Goal: Task Accomplishment & Management: Manage account settings

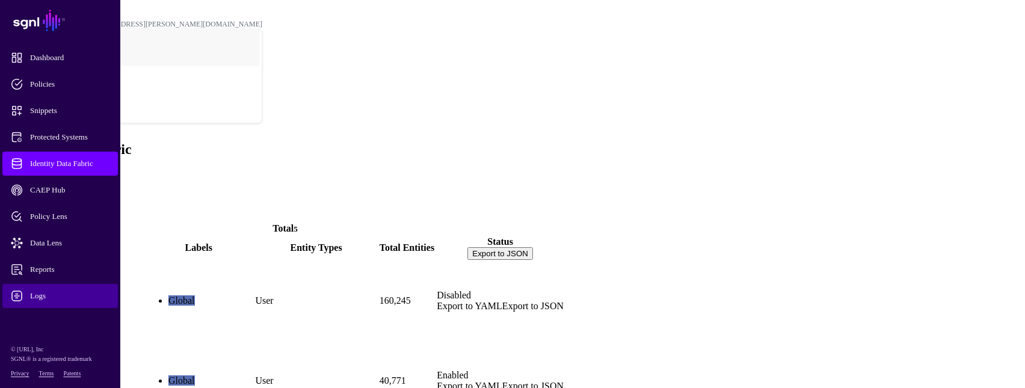
click at [45, 292] on span "Logs" at bounding box center [70, 296] width 118 height 12
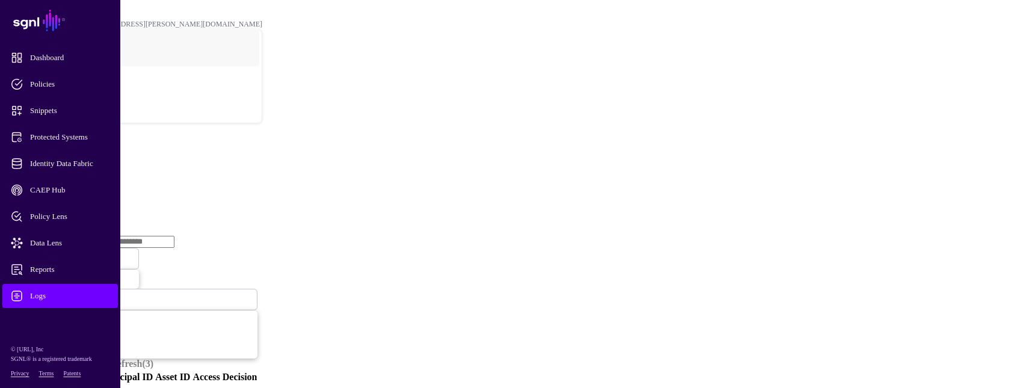
click at [96, 180] on link "Ingestion Service" at bounding box center [62, 185] width 67 height 10
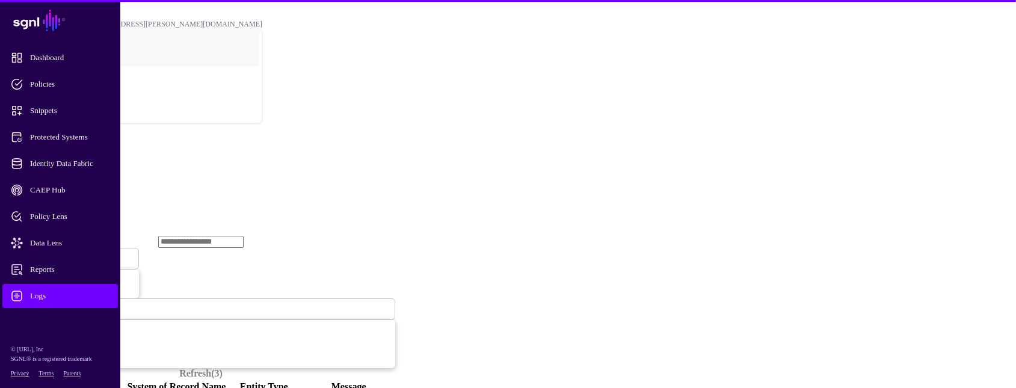
click at [67, 253] on span "Ingestion Started" at bounding box center [40, 258] width 53 height 10
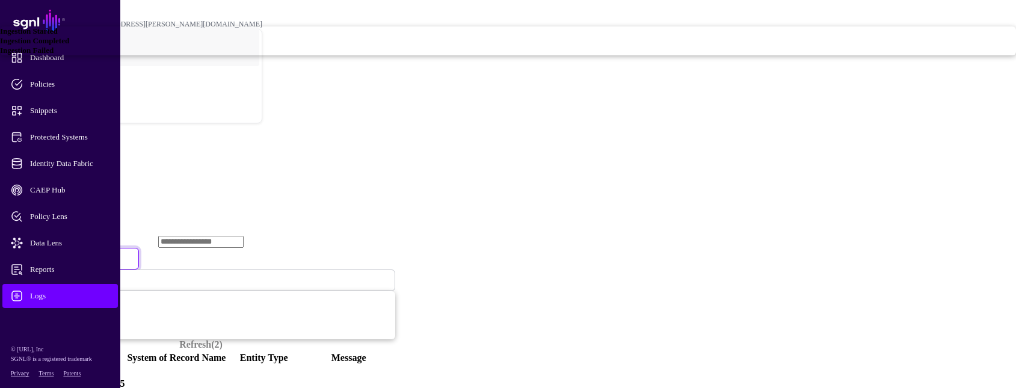
click at [69, 45] on span "Ingestion Completed" at bounding box center [34, 40] width 69 height 9
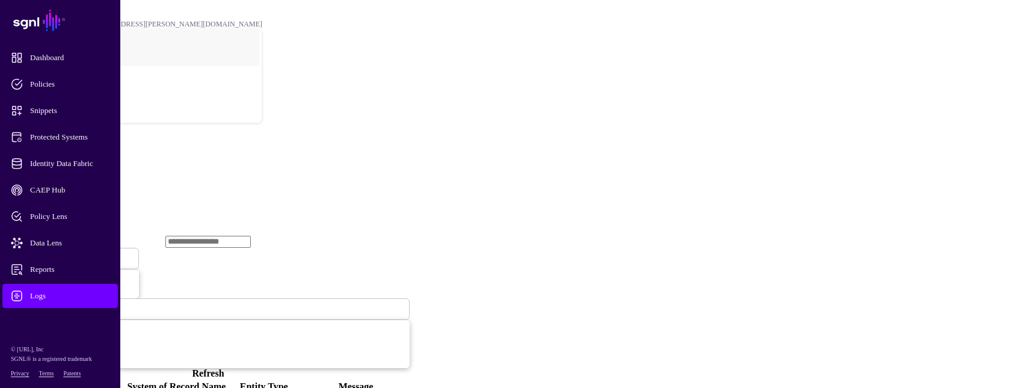
click at [80, 254] on span "Ingestion Completed" at bounding box center [47, 258] width 66 height 9
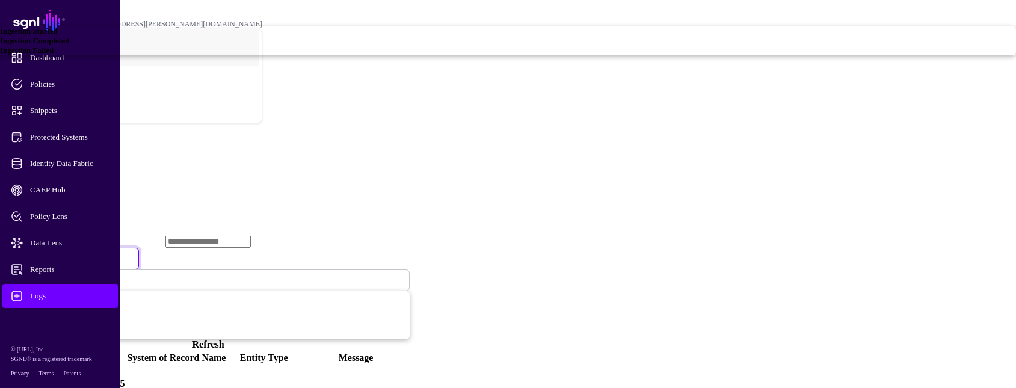
click at [54, 55] on span "Ingestion Failed" at bounding box center [27, 50] width 54 height 9
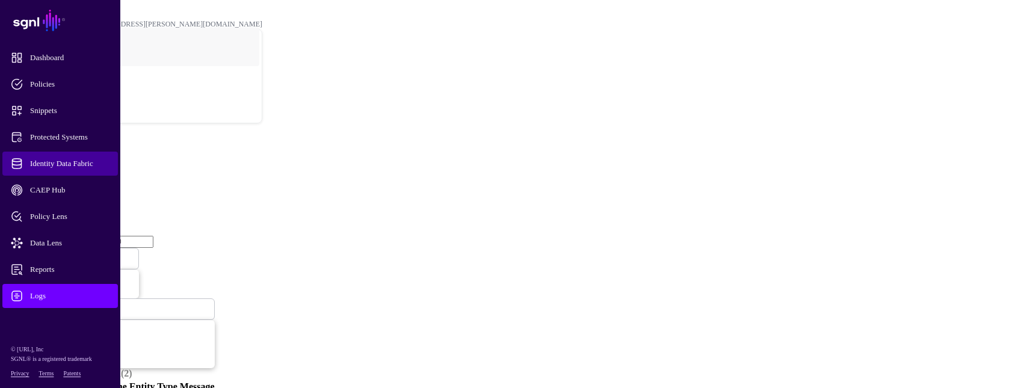
click at [87, 167] on span "Identity Data Fabric" at bounding box center [70, 164] width 118 height 12
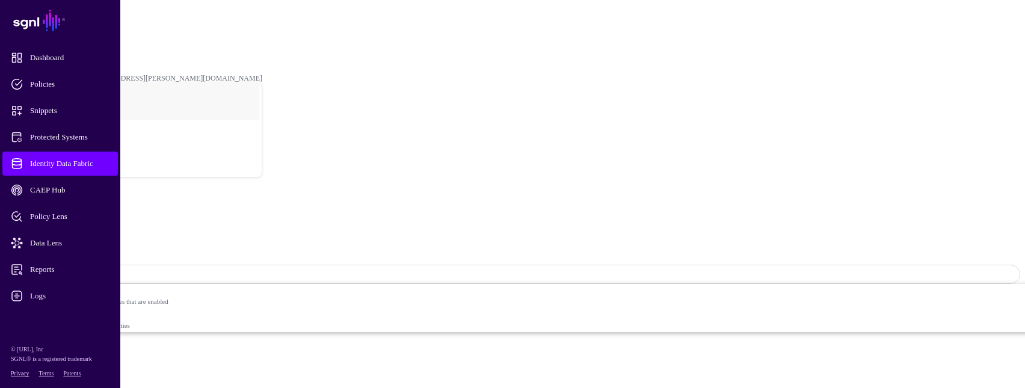
click at [93, 270] on span "Sync Status: Enabled" at bounding box center [53, 274] width 79 height 9
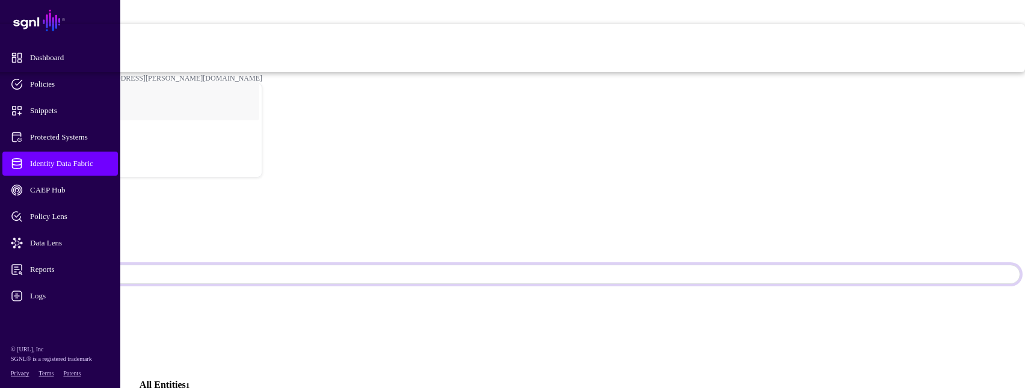
click at [906, 72] on span "Disabled Syncing inactive for all configured entities" at bounding box center [410, 60] width 1230 height 24
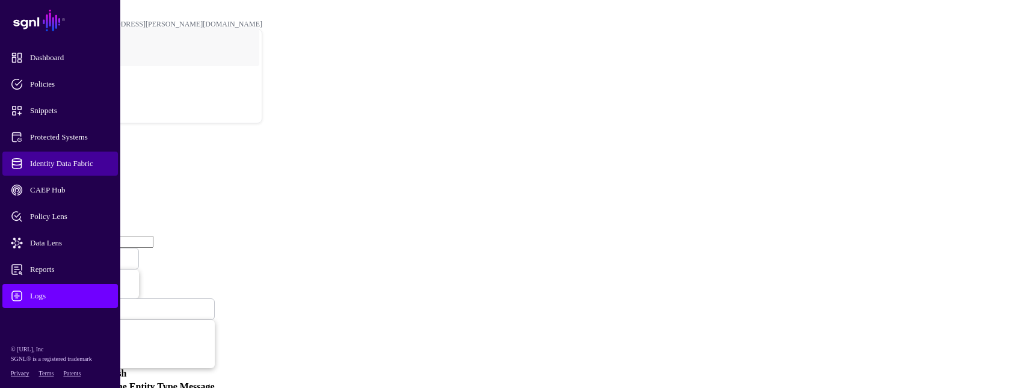
click at [79, 164] on span "Identity Data Fabric" at bounding box center [70, 164] width 118 height 12
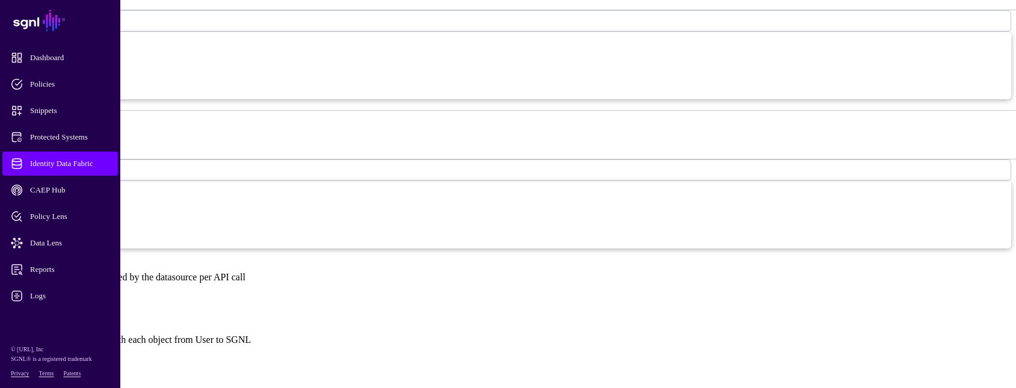
scroll to position [662, 0]
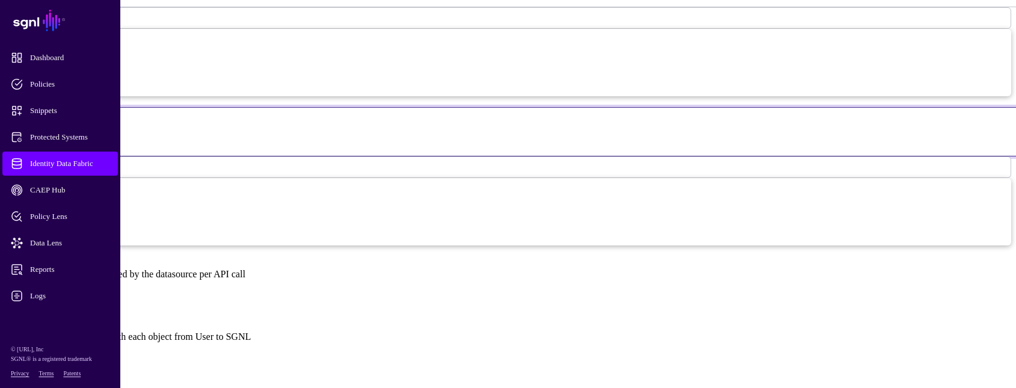
click at [389, 140] on input "*" at bounding box center [519, 145] width 1012 height 10
type input "*"
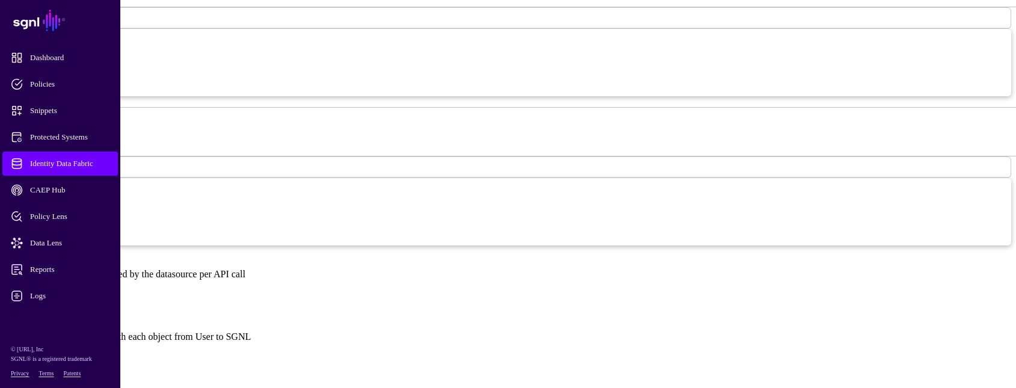
click at [32, 23] on span "Hours" at bounding box center [22, 18] width 19 height 10
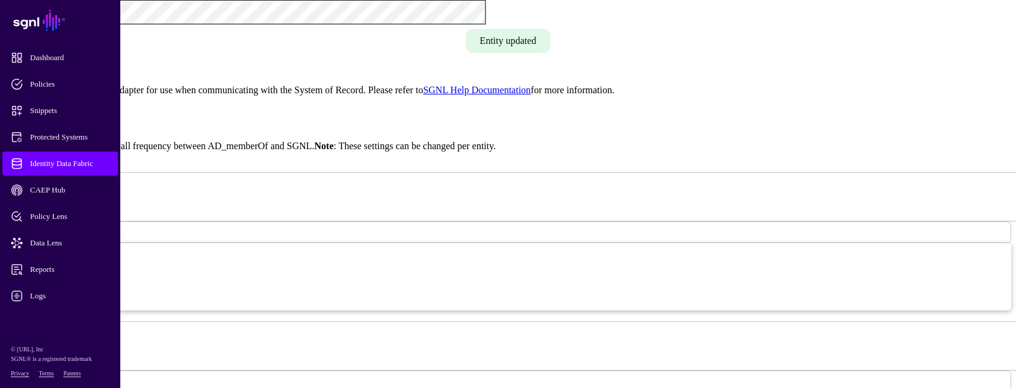
scroll to position [1323, 0]
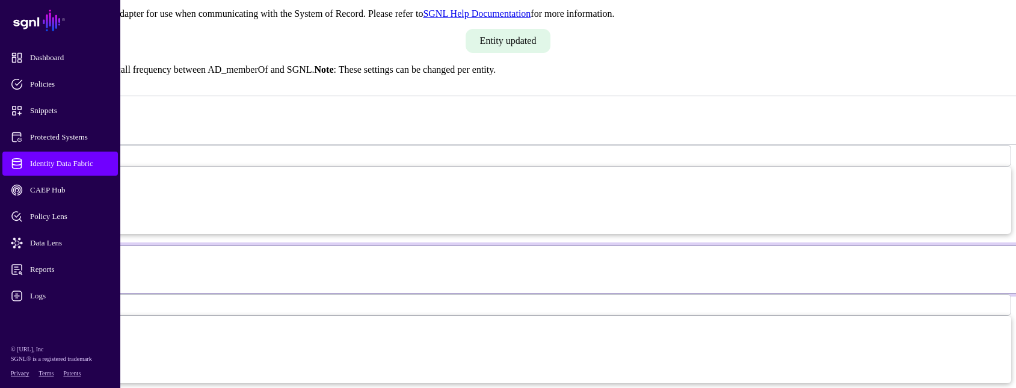
click at [368, 277] on input "*" at bounding box center [519, 282] width 1012 height 10
type input "*"
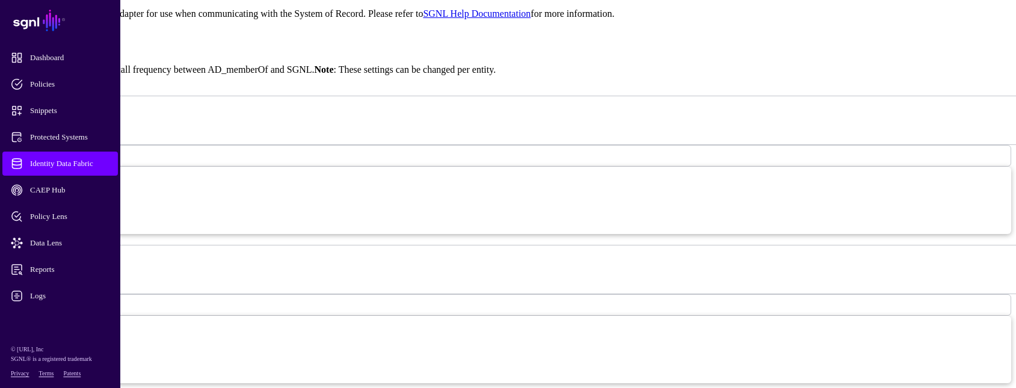
click at [32, 300] on span "Hours" at bounding box center [22, 305] width 19 height 10
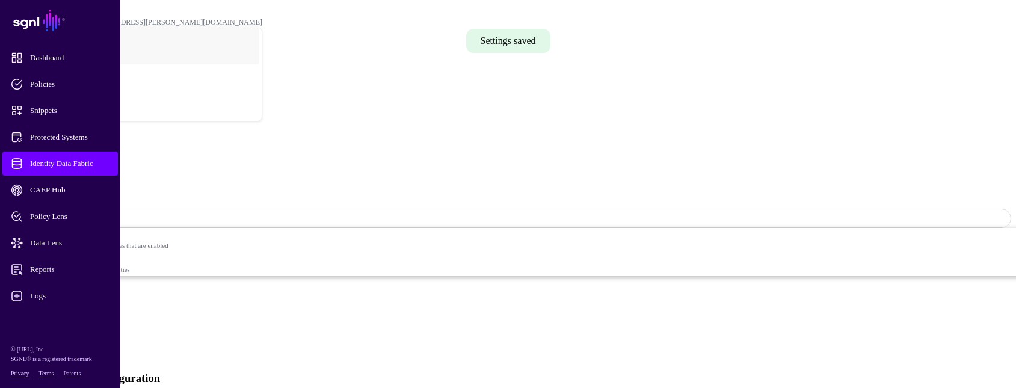
scroll to position [0, 0]
click at [58, 373] on link "Entities" at bounding box center [43, 378] width 29 height 10
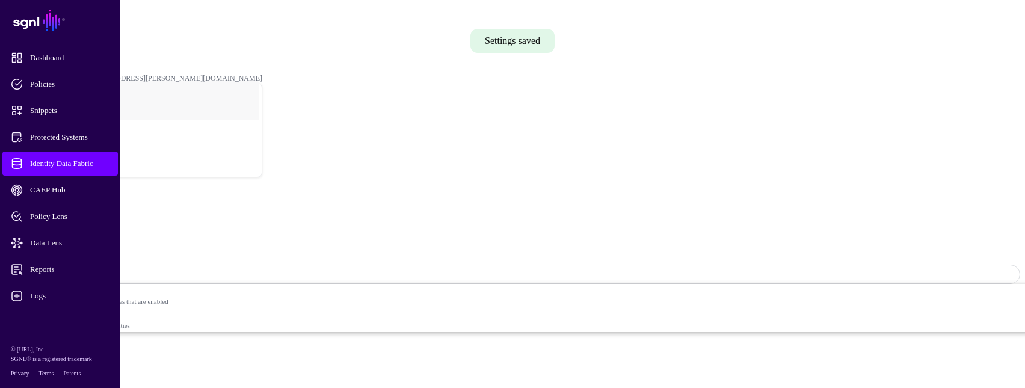
click at [64, 170] on link "Identity Data Fabric" at bounding box center [59, 164] width 115 height 24
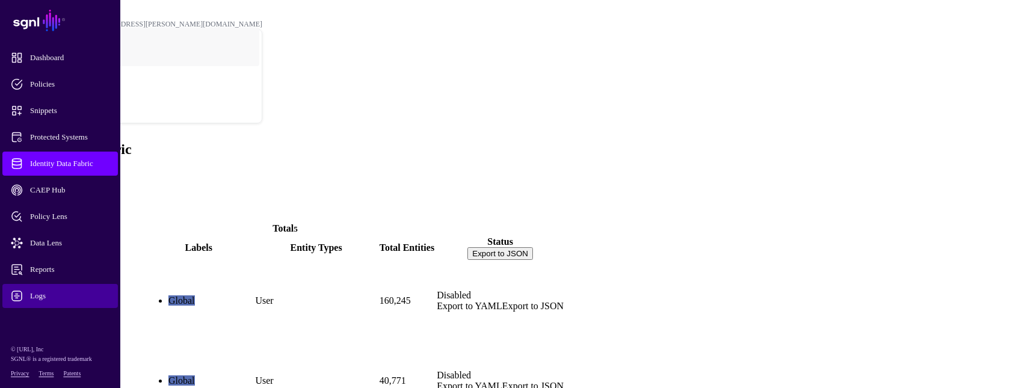
click at [32, 292] on span "Logs" at bounding box center [70, 296] width 118 height 12
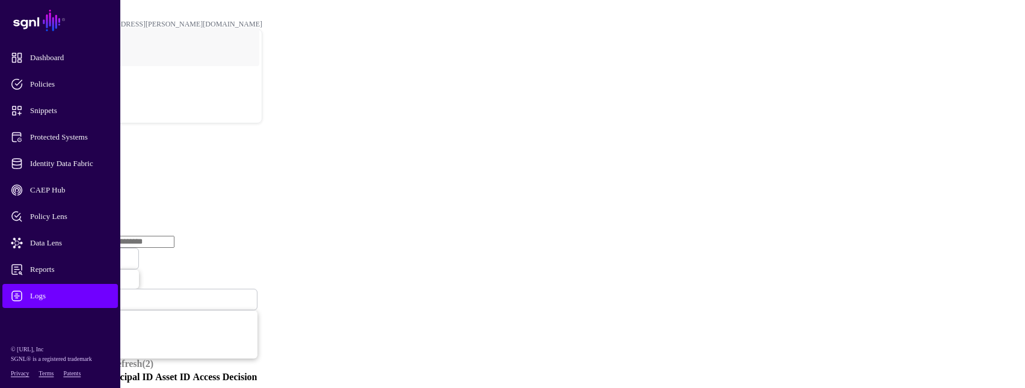
click at [96, 180] on link "Ingestion Service" at bounding box center [62, 185] width 67 height 10
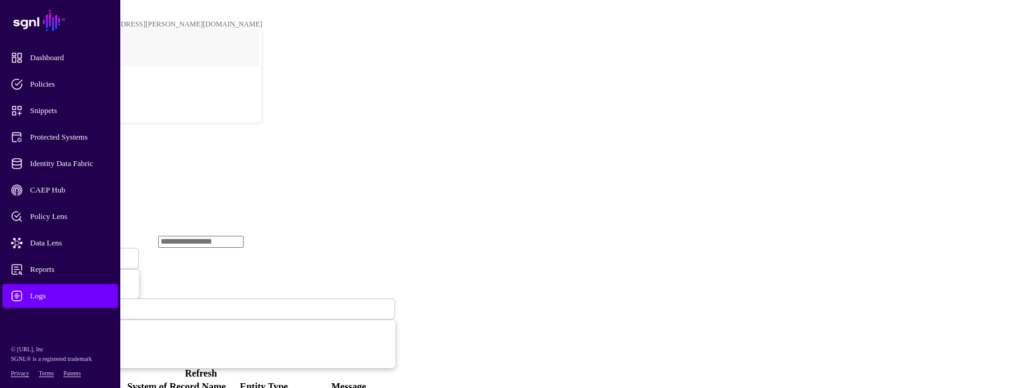
click at [139, 248] on link "Ingestion Started" at bounding box center [73, 259] width 132 height 22
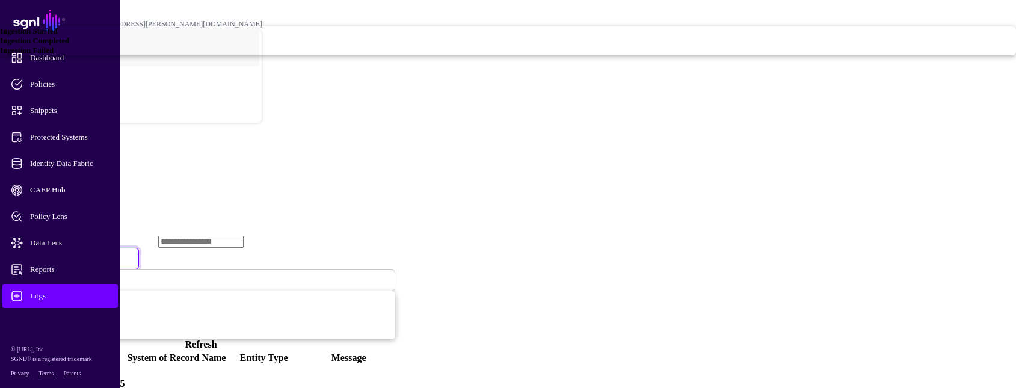
click at [401, 55] on div "Ingestion Failed" at bounding box center [508, 51] width 1016 height 10
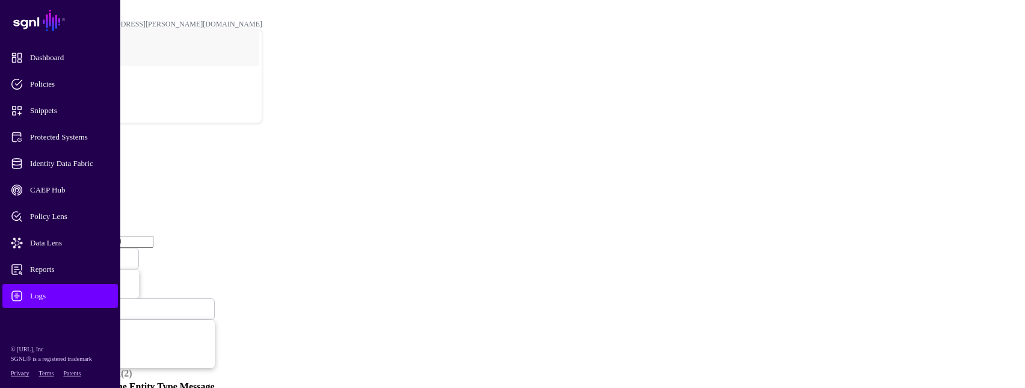
click at [72, 253] on span "Ingestion Failed" at bounding box center [43, 258] width 58 height 10
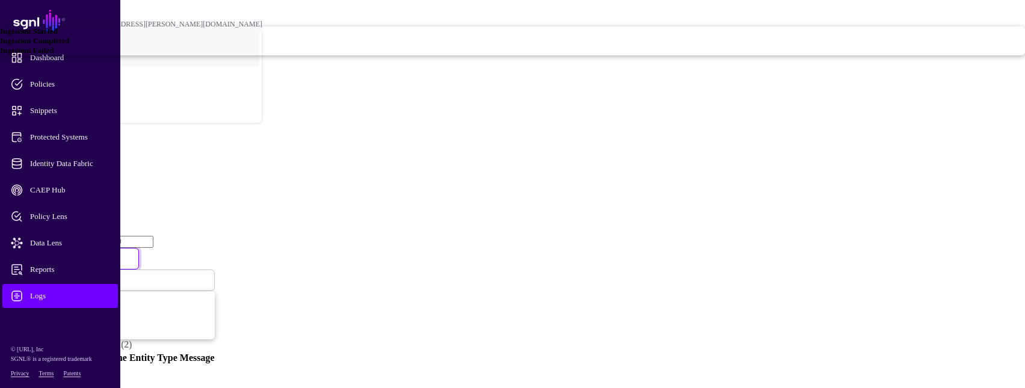
click at [69, 45] on span "Ingestion Completed" at bounding box center [34, 40] width 69 height 9
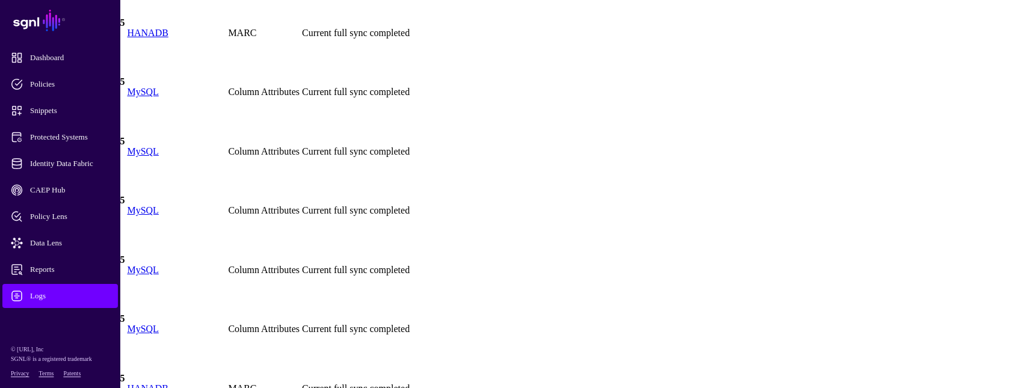
scroll to position [7324, 0]
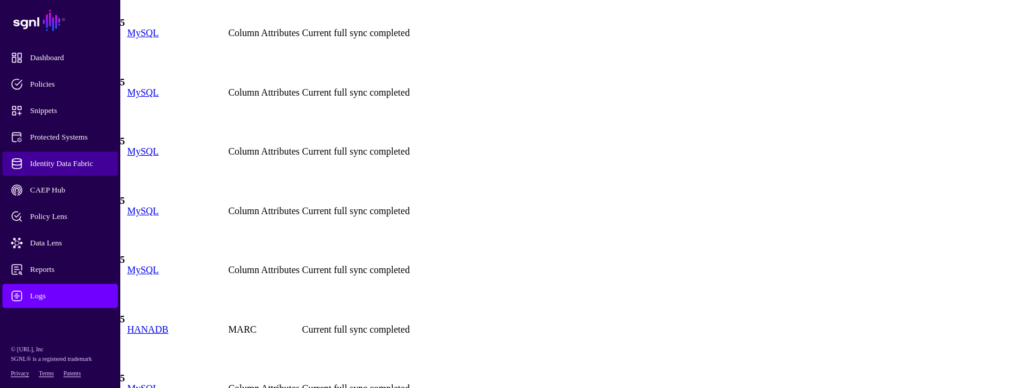
click at [75, 158] on span "Identity Data Fabric" at bounding box center [70, 164] width 118 height 12
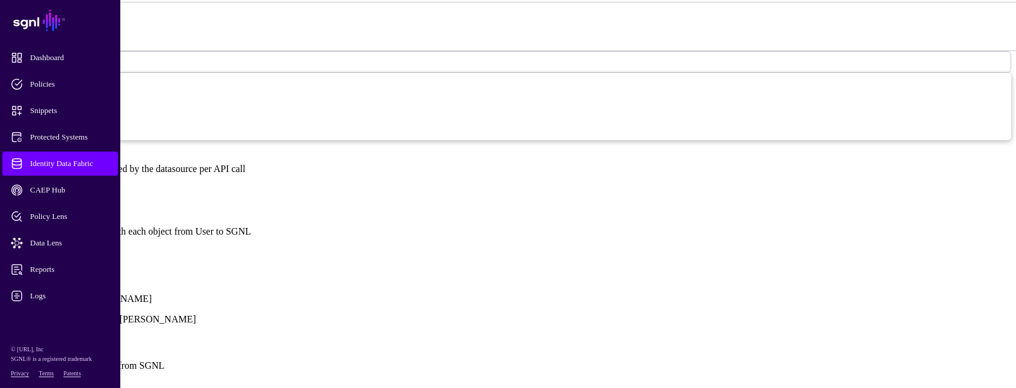
scroll to position [782, 0]
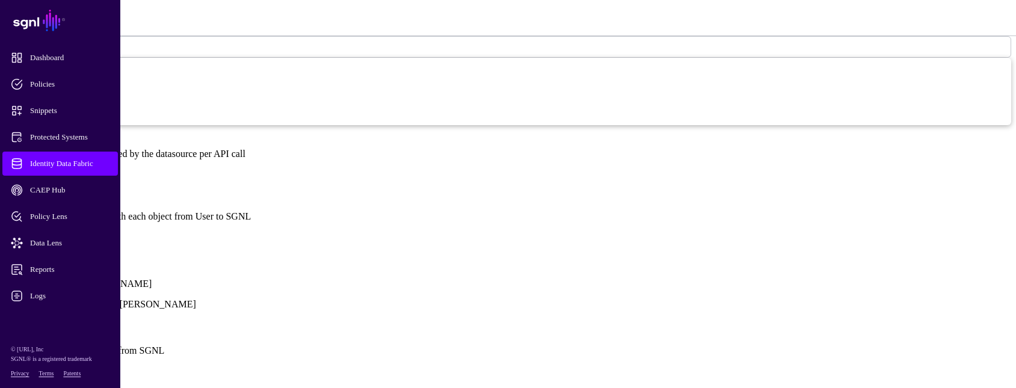
click at [77, 232] on link "Show all attributes" at bounding box center [41, 237] width 72 height 10
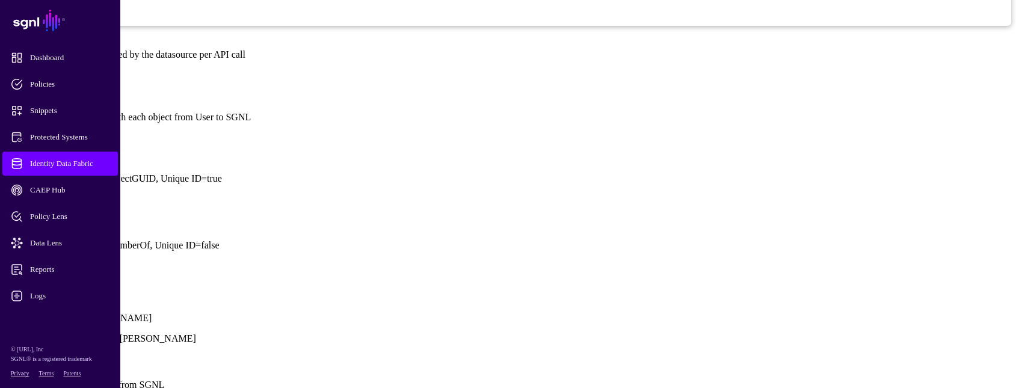
scroll to position [902, 0]
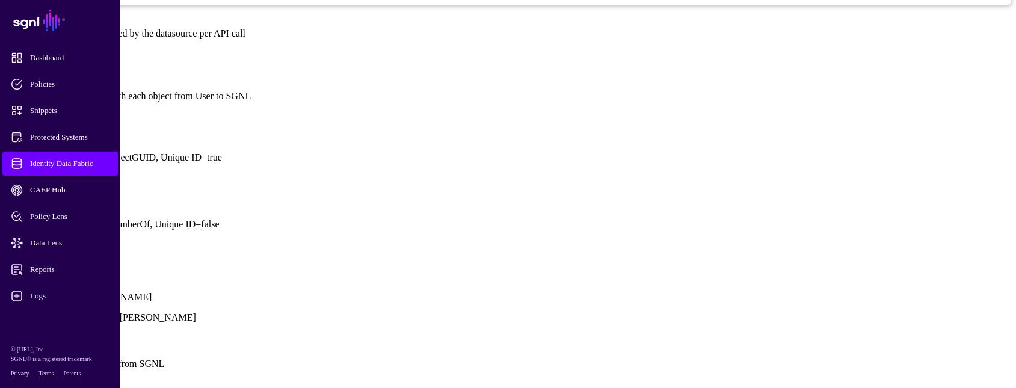
click at [5, 132] on link at bounding box center [5, 132] width 0 height 0
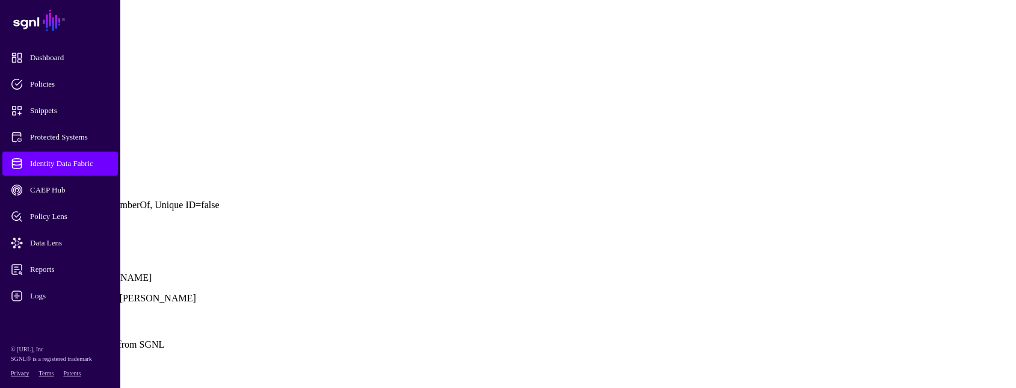
scroll to position [1263, 0]
click at [5, 179] on link at bounding box center [5, 179] width 0 height 0
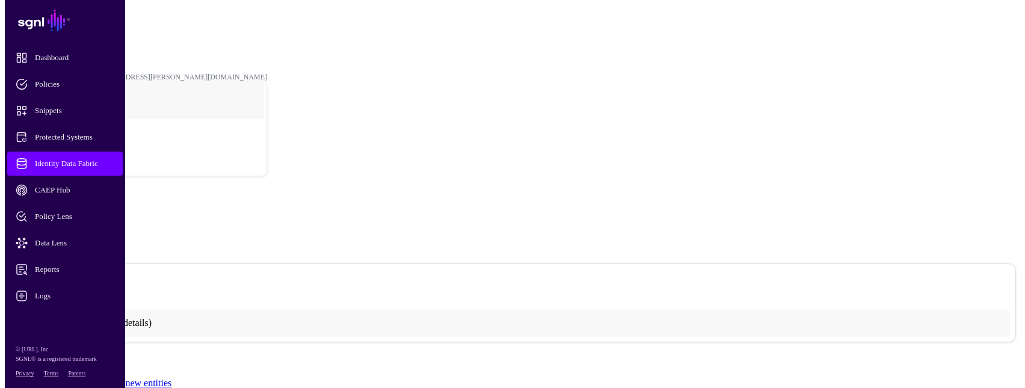
scroll to position [0, 0]
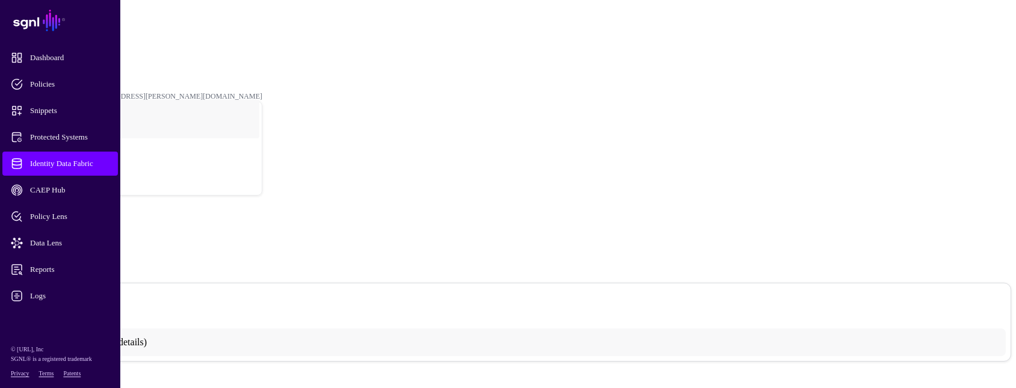
click at [93, 168] on span "Identity Data Fabric" at bounding box center [70, 164] width 118 height 12
